Goal: Find specific page/section: Find specific page/section

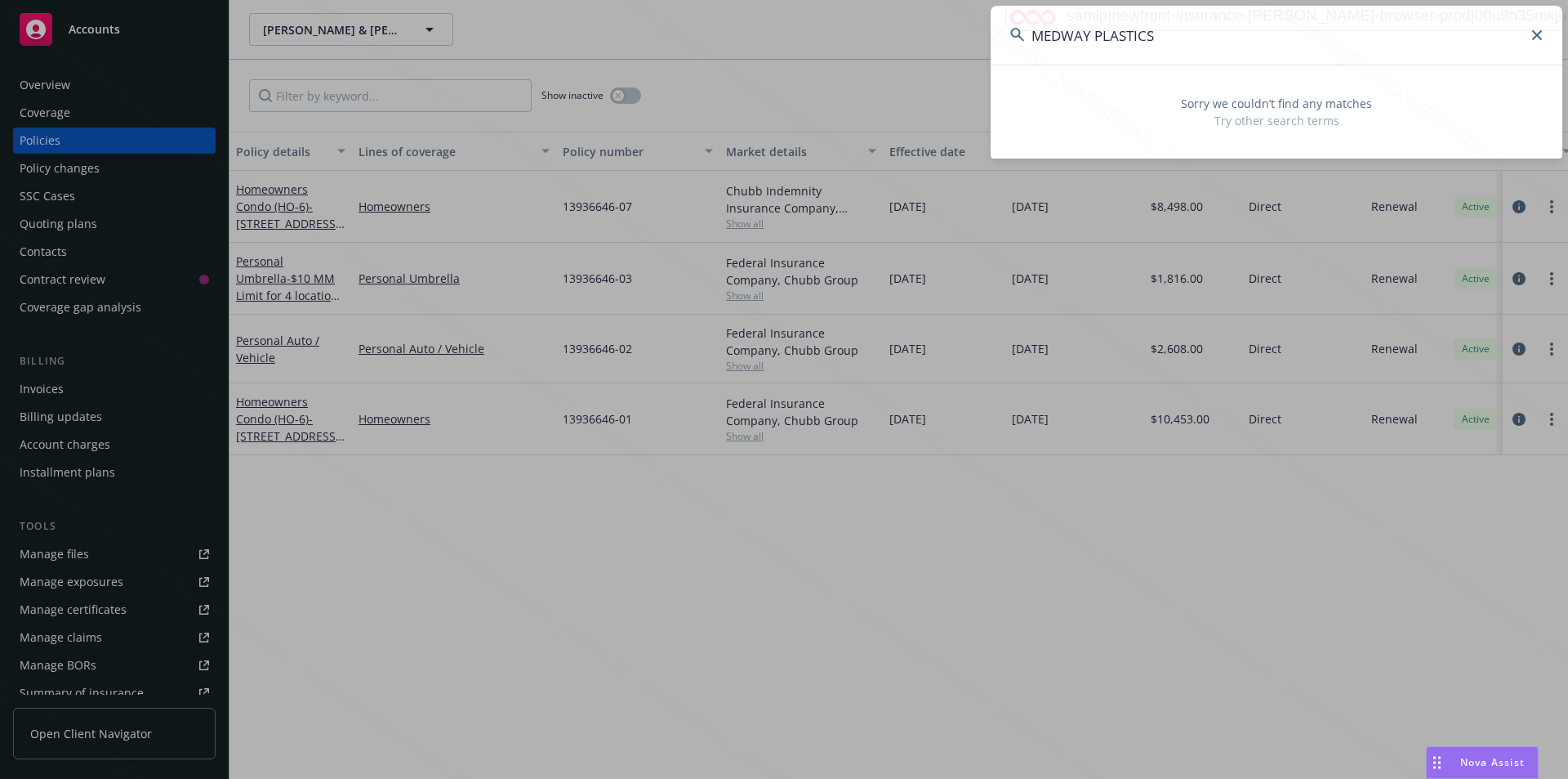
click at [1535, 33] on icon at bounding box center [1536, 34] width 10 height 10
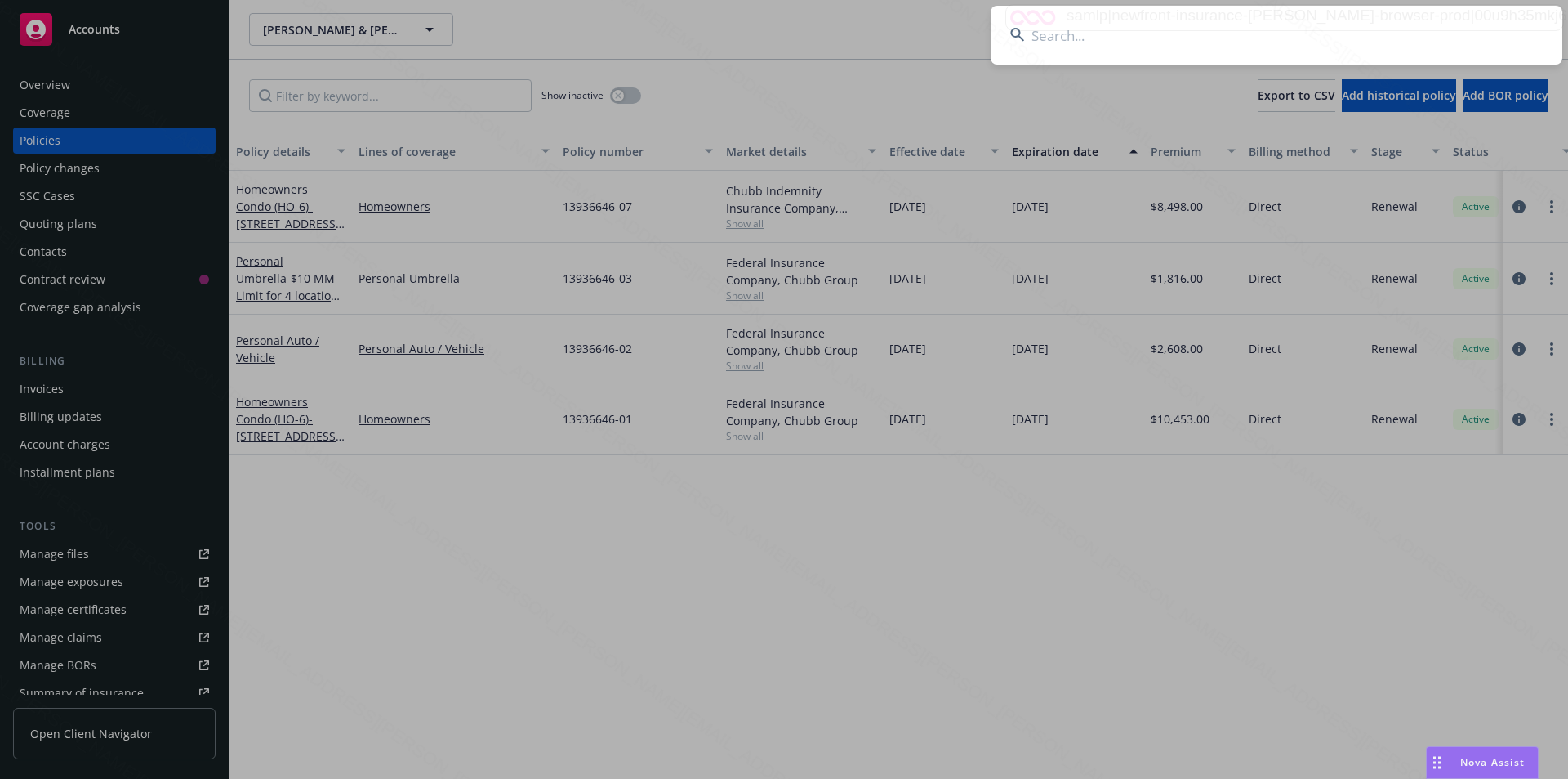
paste input "[PERSON_NAME] & [PERSON_NAME]"
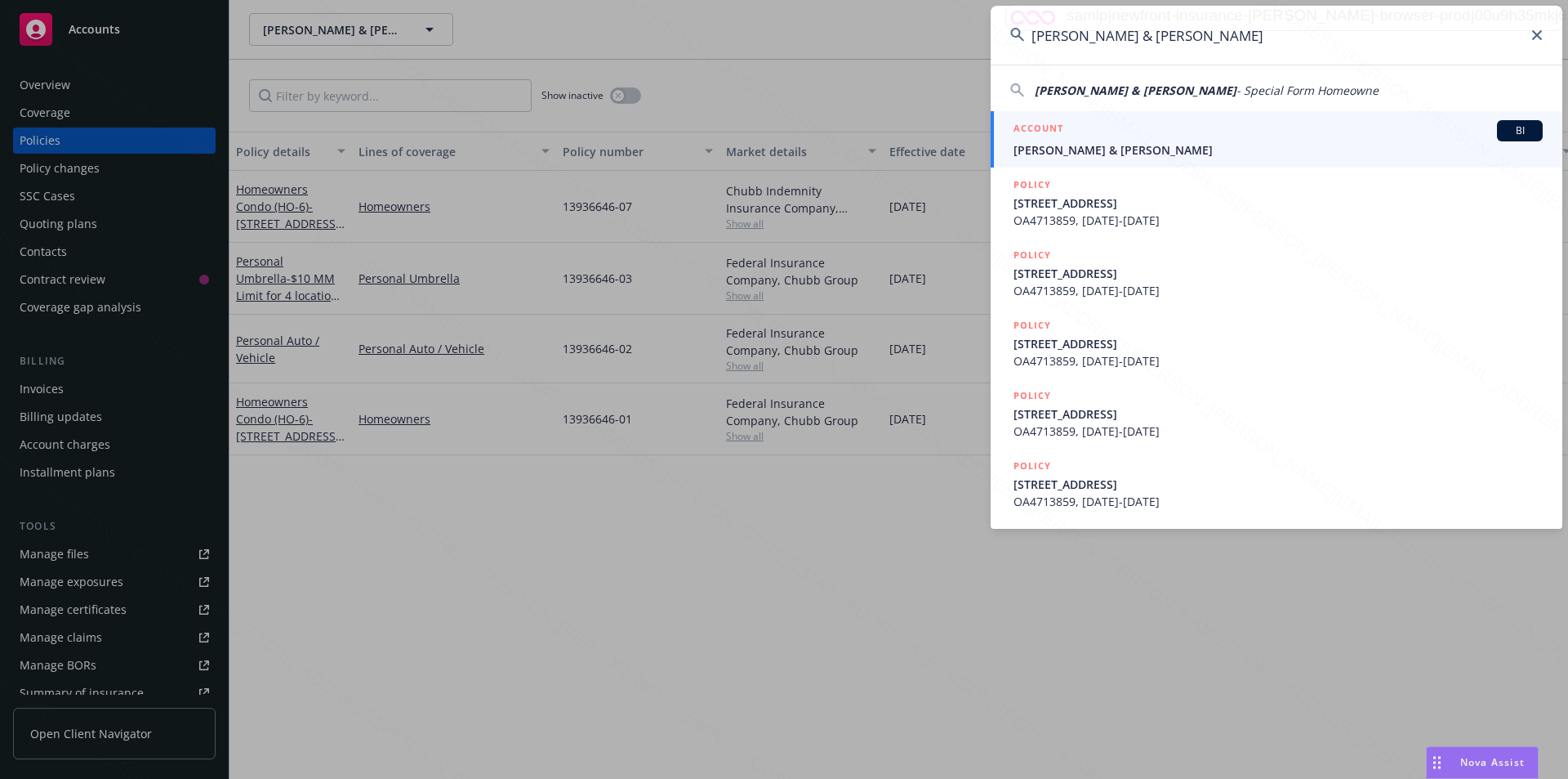
type input "[PERSON_NAME] & [PERSON_NAME]"
click at [1143, 146] on span "[PERSON_NAME] & [PERSON_NAME]" at bounding box center [1277, 149] width 529 height 17
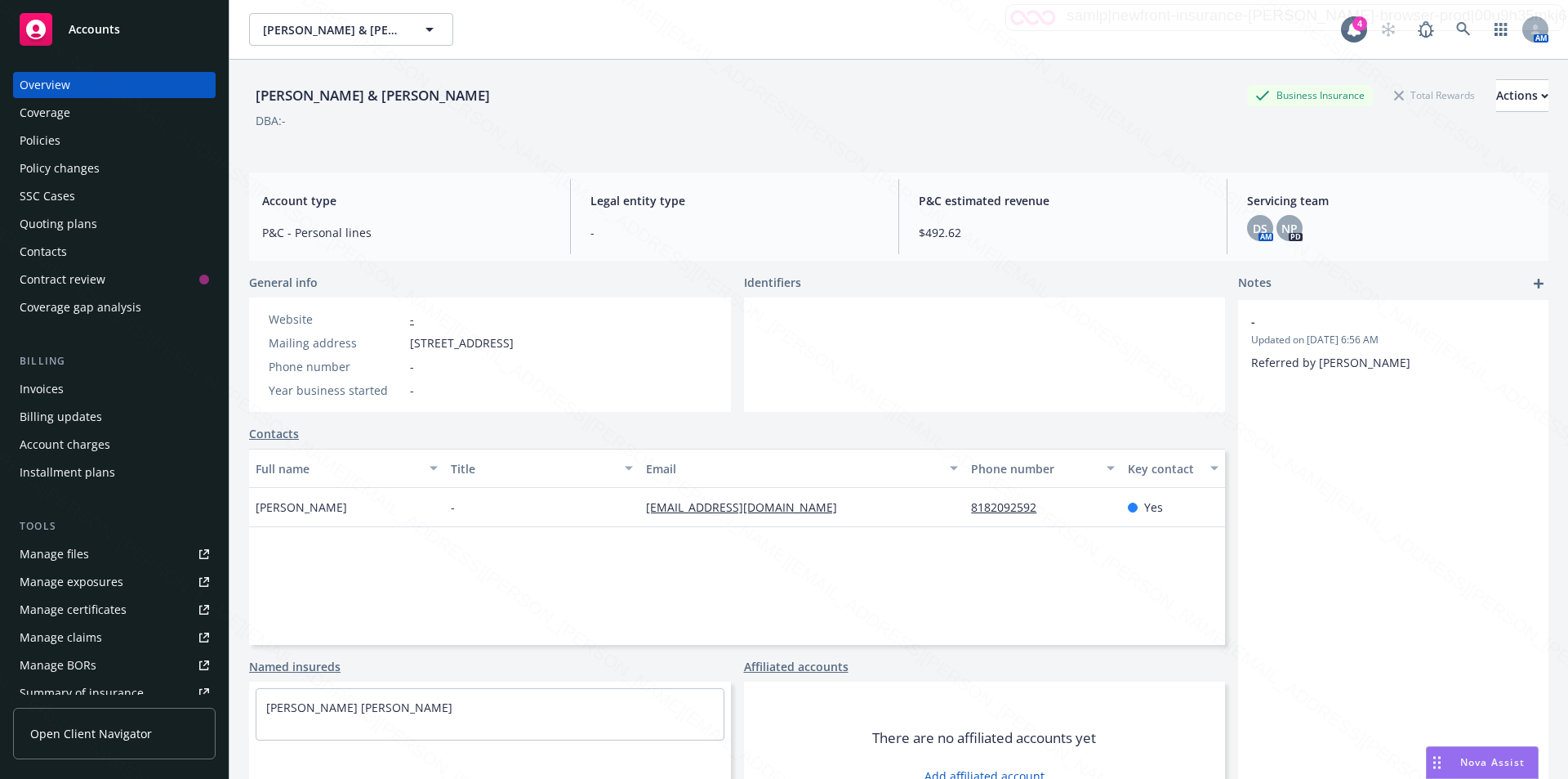
click at [41, 138] on div "Policies" at bounding box center [40, 140] width 41 height 26
